Goal: Use online tool/utility: Utilize a website feature to perform a specific function

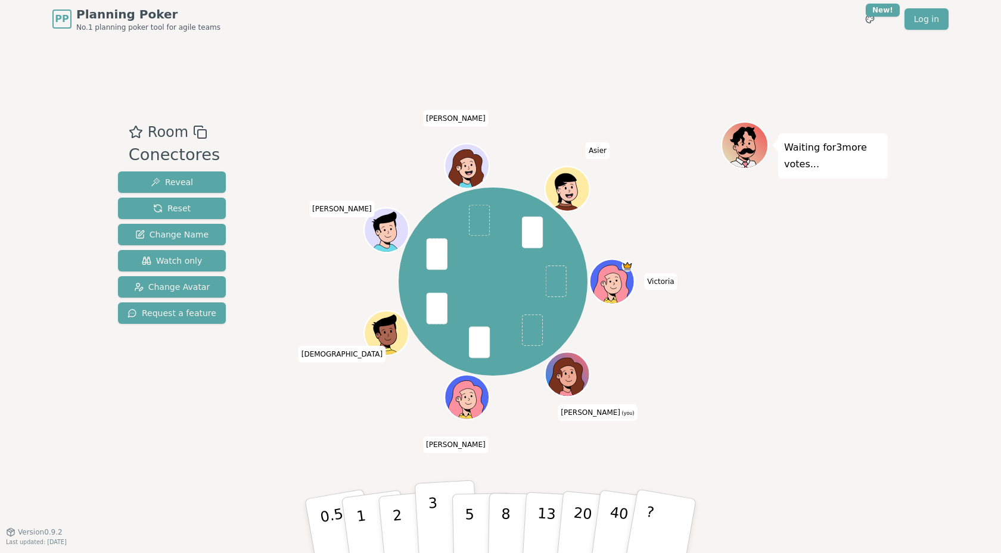
click at [432, 505] on p "3" at bounding box center [434, 527] width 13 height 65
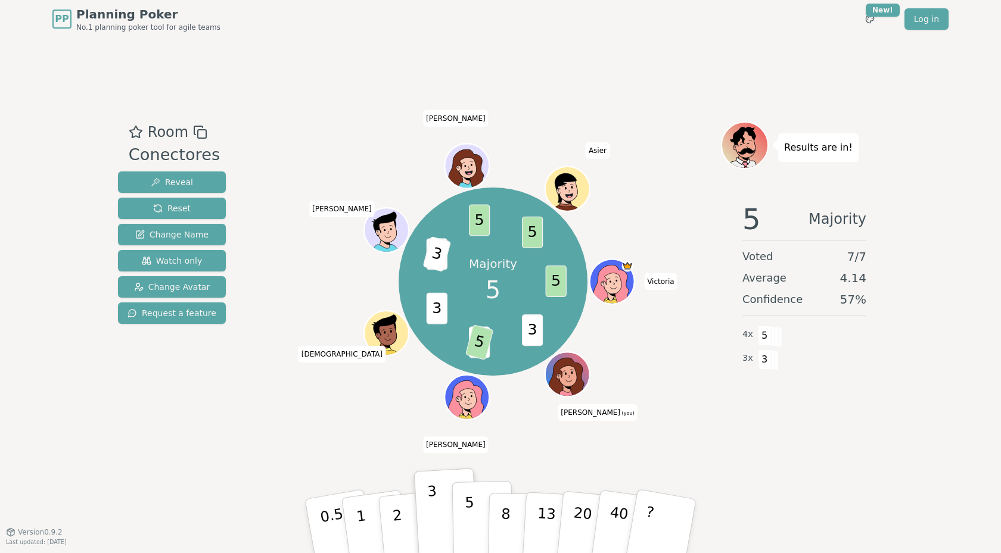
click at [481, 513] on button "5" at bounding box center [482, 526] width 61 height 91
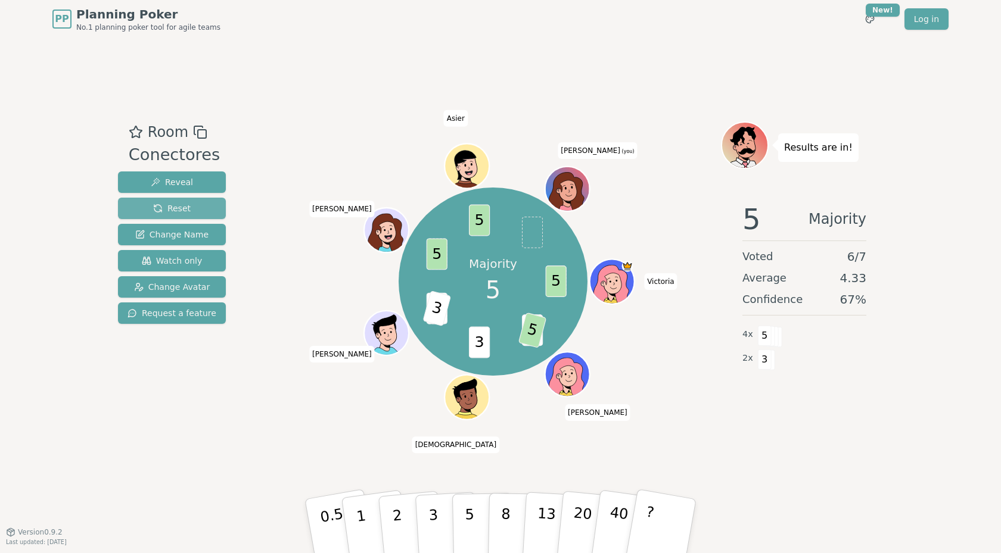
click at [171, 206] on span "Reset" at bounding box center [172, 209] width 38 height 12
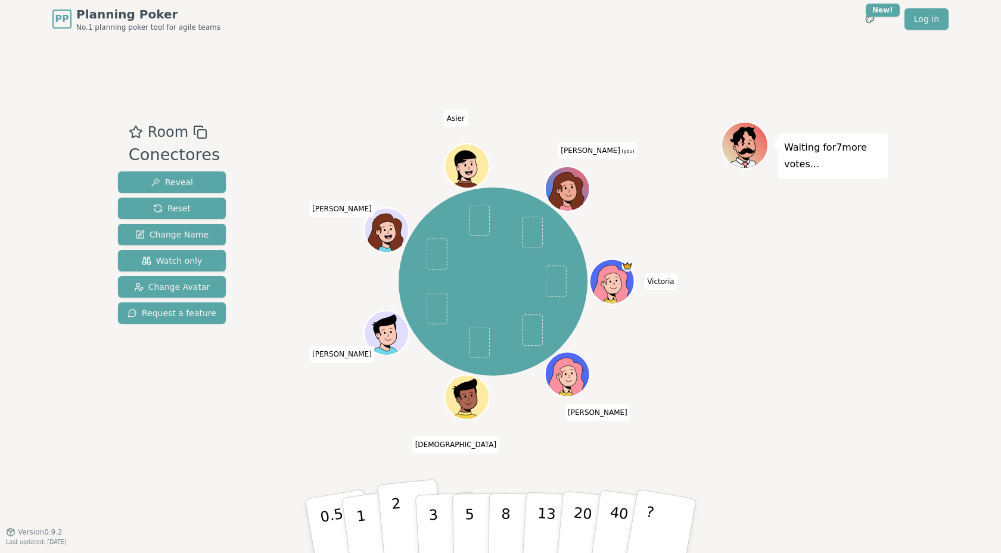
click at [397, 501] on p "2" at bounding box center [398, 528] width 15 height 65
click at [223, 507] on div "Room Conectores Reveal Reset Change Name Watch only Change Avatar Request a fea…" at bounding box center [500, 285] width 774 height 494
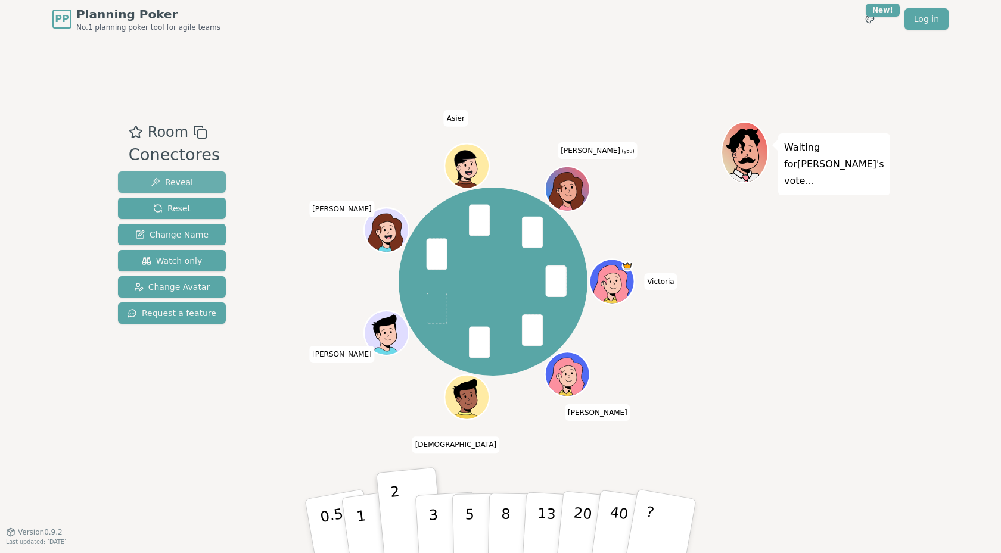
click at [176, 181] on span "Reveal" at bounding box center [172, 182] width 42 height 12
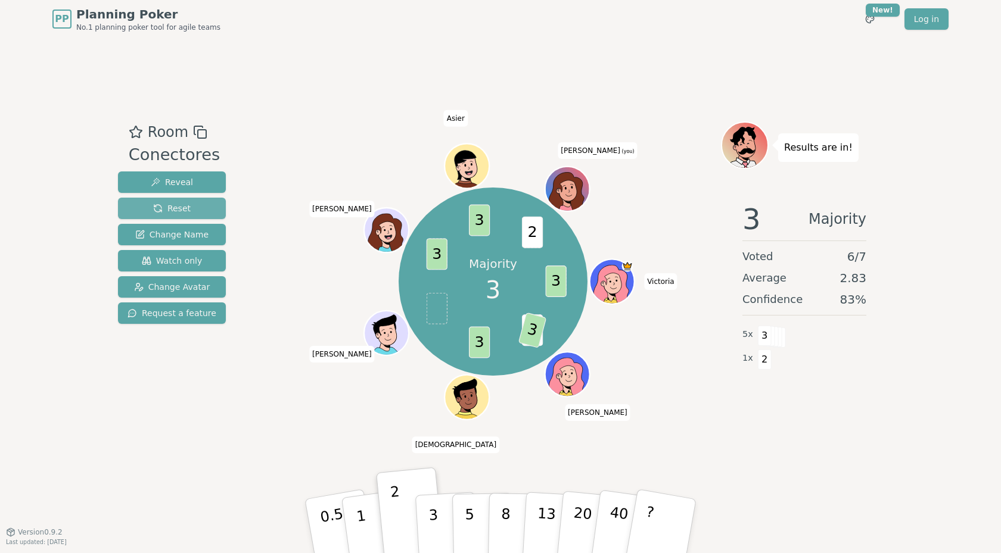
click at [200, 204] on button "Reset" at bounding box center [172, 208] width 108 height 21
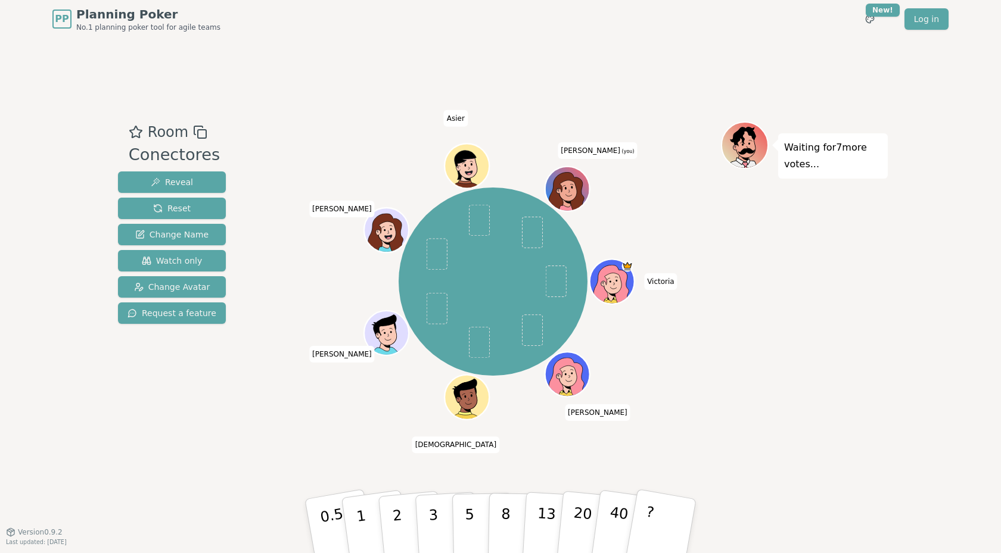
click at [220, 515] on div "Room Conectores Reveal Reset Change Name Watch only Change Avatar Request a fea…" at bounding box center [500, 285] width 774 height 494
click at [473, 511] on button "5" at bounding box center [482, 526] width 61 height 91
click at [404, 516] on button "2" at bounding box center [411, 527] width 68 height 95
click at [201, 505] on div "Room Conectores Reveal Reset Change Name Watch only Change Avatar Request a fea…" at bounding box center [500, 285] width 774 height 494
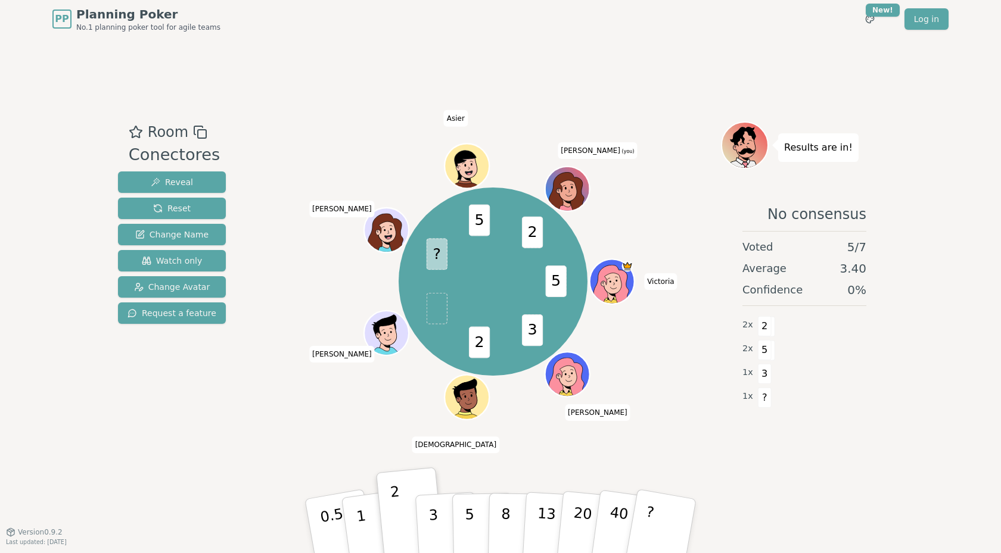
click at [29, 223] on div "PP Planning Poker No.1 planning poker tool for agile teams Toggle theme New! Lo…" at bounding box center [500, 276] width 1001 height 553
click at [422, 515] on button "3" at bounding box center [447, 526] width 65 height 93
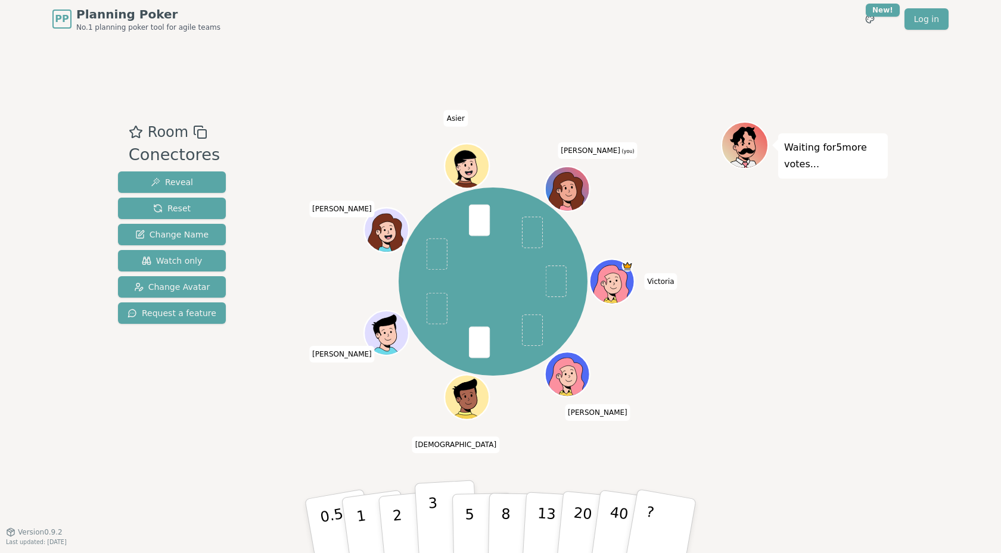
click at [427, 519] on button "3" at bounding box center [447, 526] width 65 height 93
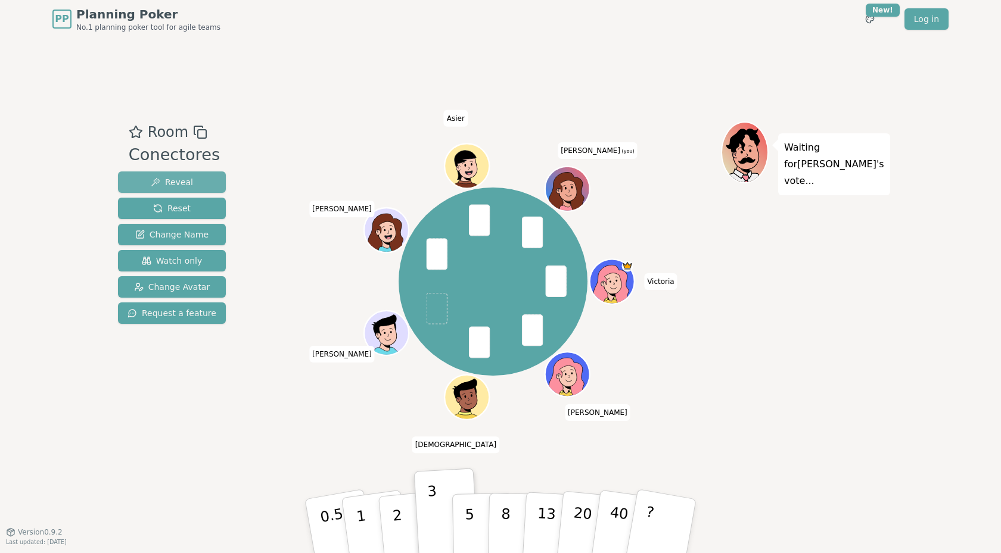
click at [182, 172] on button "Reveal" at bounding box center [172, 182] width 108 height 21
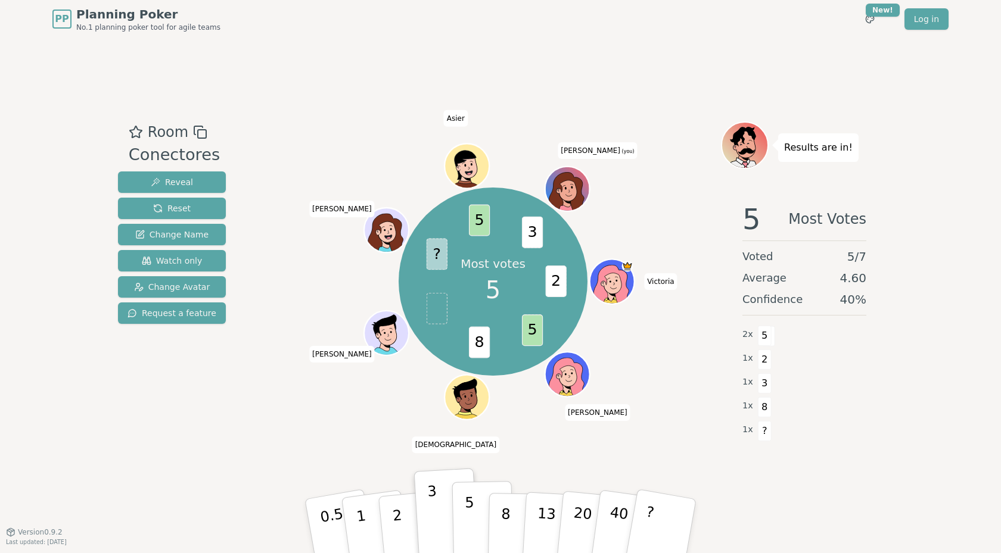
click at [478, 500] on button "5" at bounding box center [482, 526] width 61 height 91
